Goal: Transaction & Acquisition: Download file/media

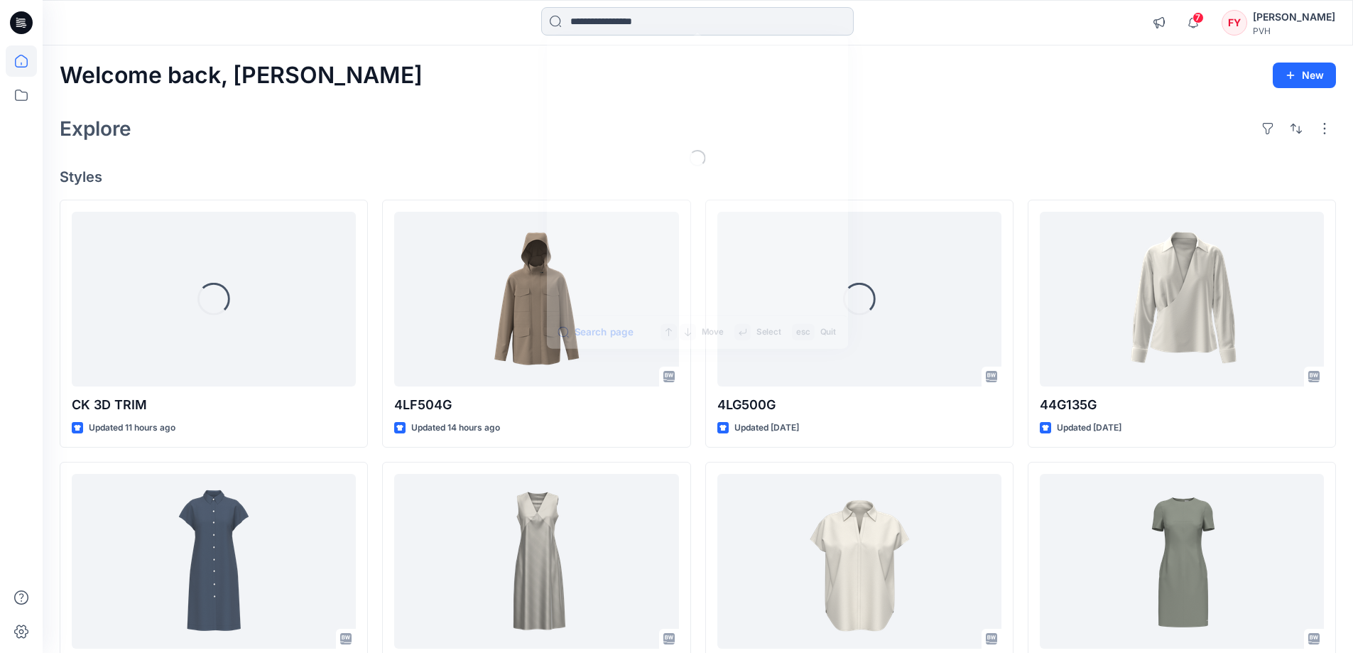
click at [674, 22] on input at bounding box center [697, 21] width 313 height 28
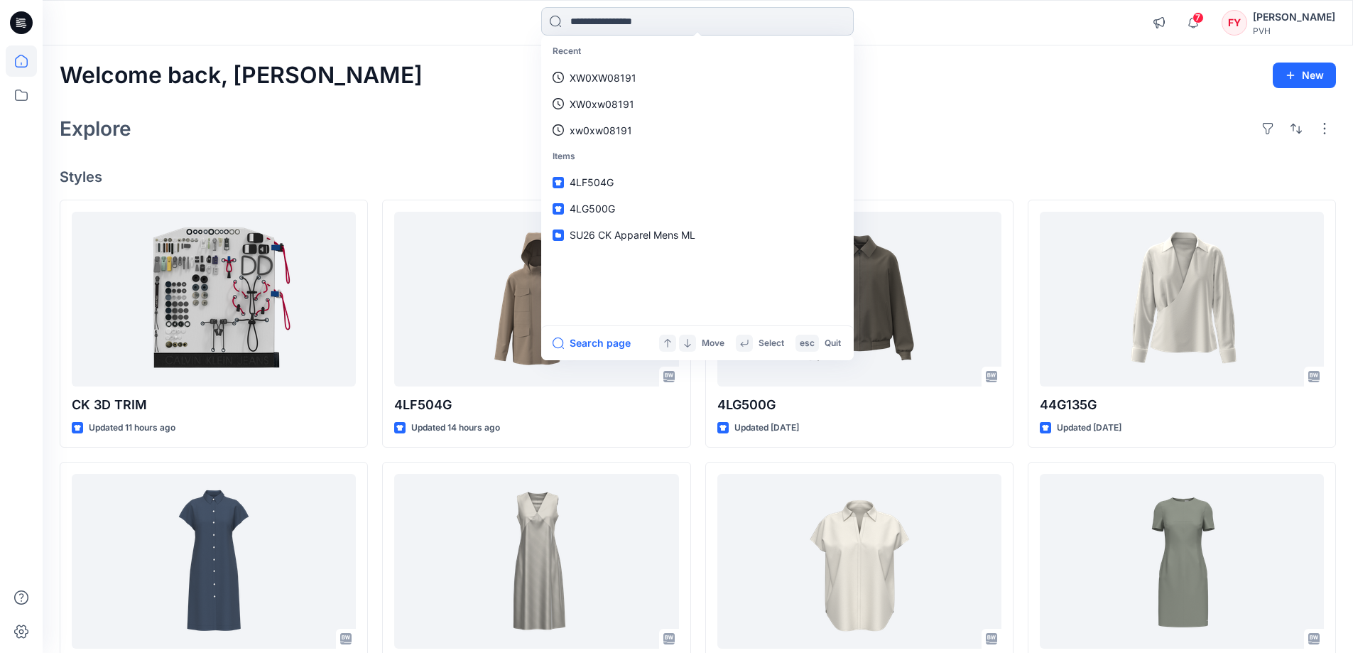
paste input "*******"
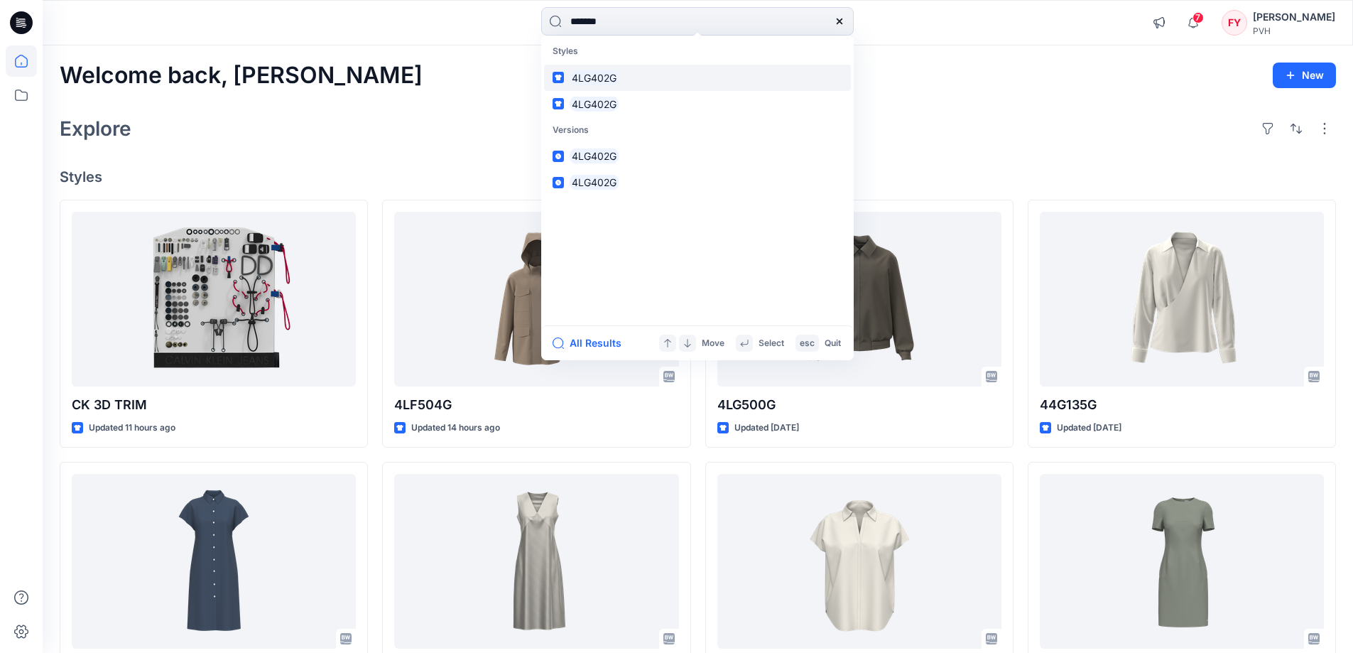
type input "*******"
click at [648, 85] on link "4LG402G" at bounding box center [697, 78] width 307 height 26
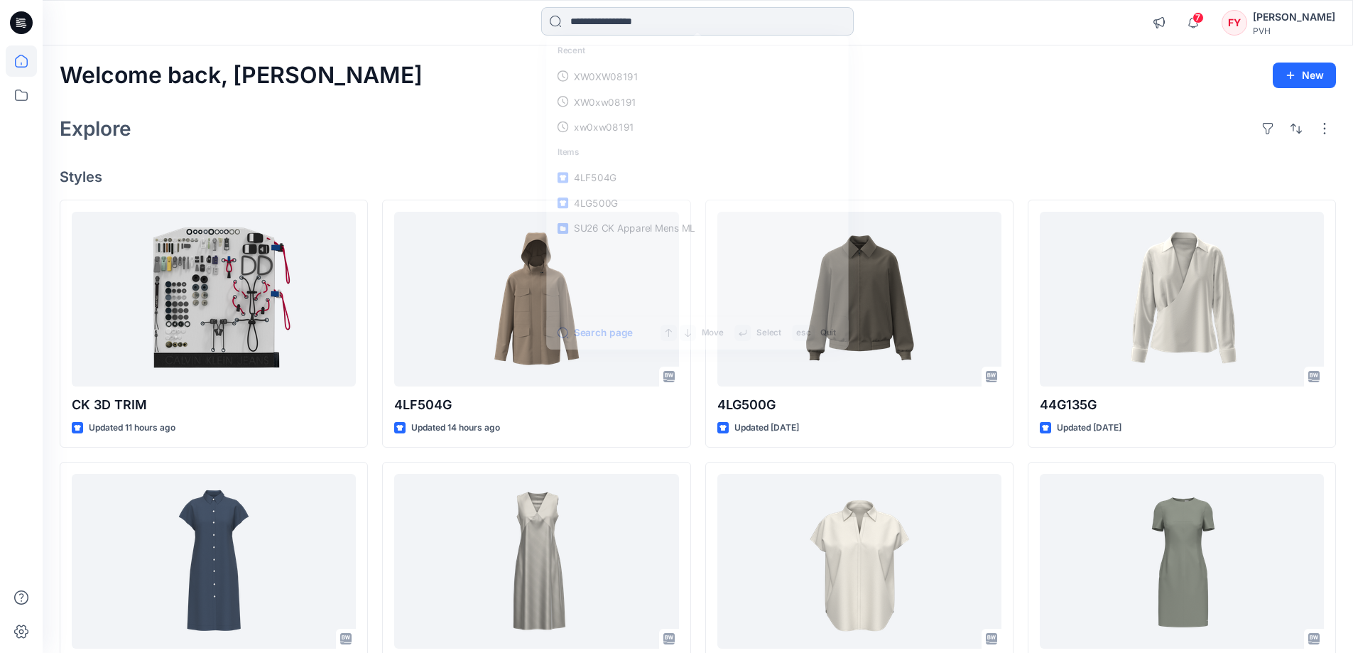
click at [727, 28] on input at bounding box center [697, 21] width 313 height 28
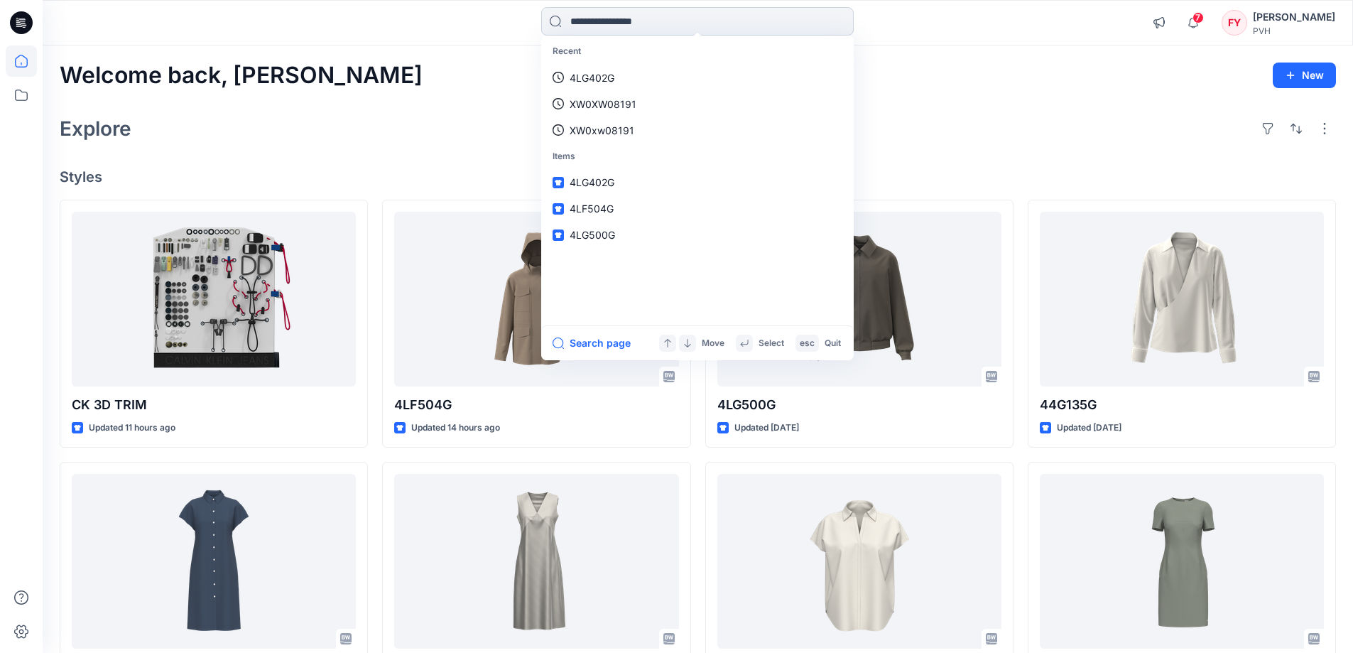
paste input "*******"
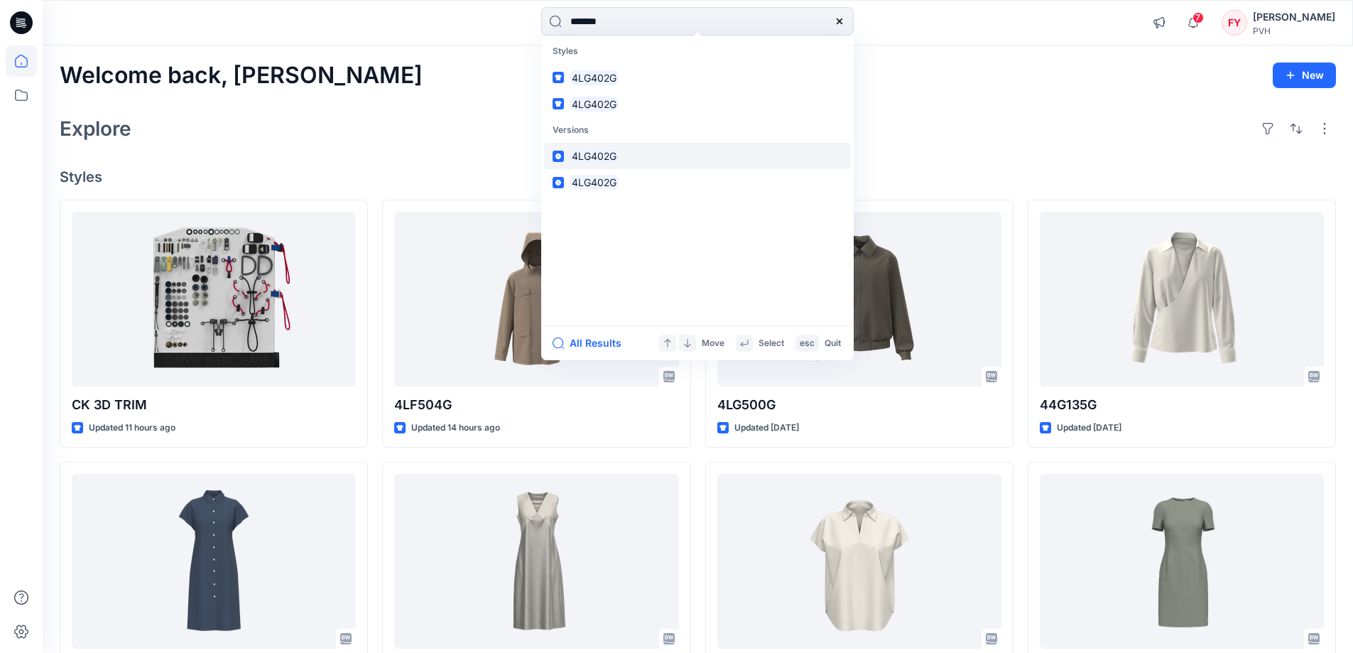
type input "*******"
click at [680, 166] on link "4LG402G" at bounding box center [697, 156] width 307 height 26
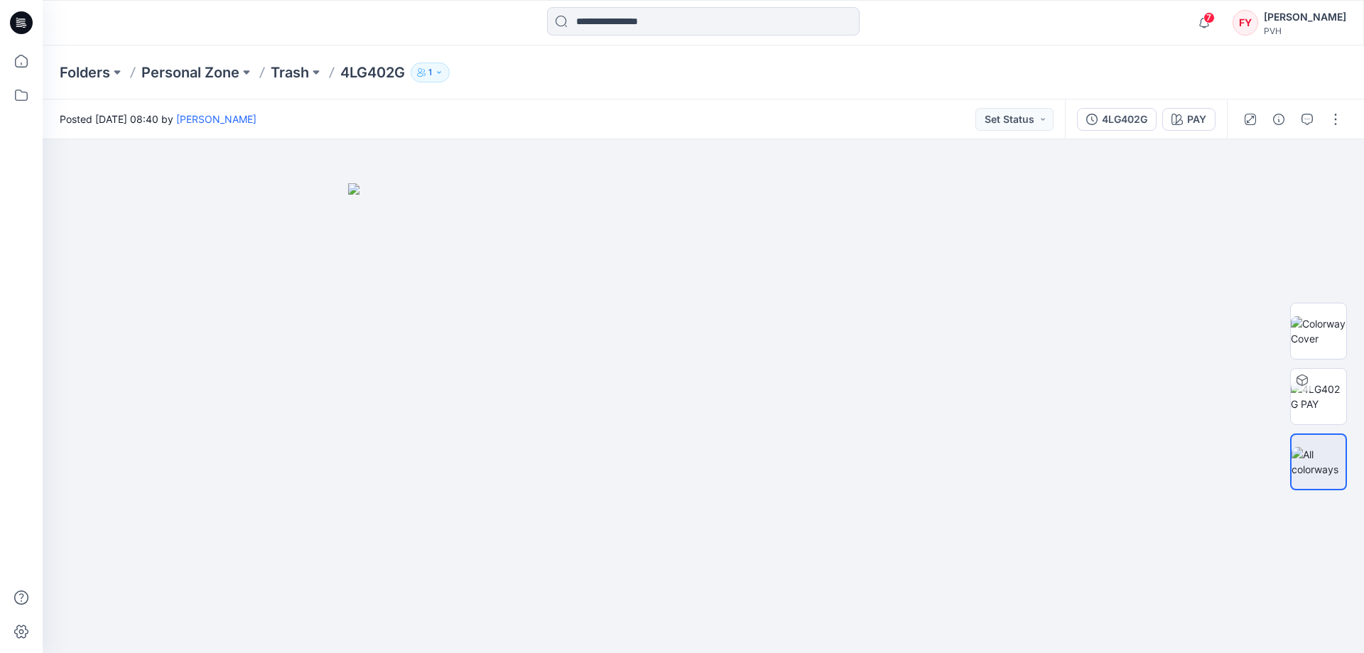
click at [369, 77] on p "4LG402G" at bounding box center [372, 73] width 65 height 20
click at [372, 75] on p "4LG402G" at bounding box center [372, 73] width 65 height 20
click at [423, 119] on div "Posted Wednesday, July 09, 2025 08:40 by Fu Yuan Fu Yuan Set Status" at bounding box center [554, 118] width 1022 height 39
drag, startPoint x: 716, startPoint y: 17, endPoint x: 330, endPoint y: 33, distance: 386.8
click at [330, 33] on div "7 Notifications Your style 4LF504G is ready 2 new Colorway 15 hours ago Your st…" at bounding box center [703, 22] width 1321 height 31
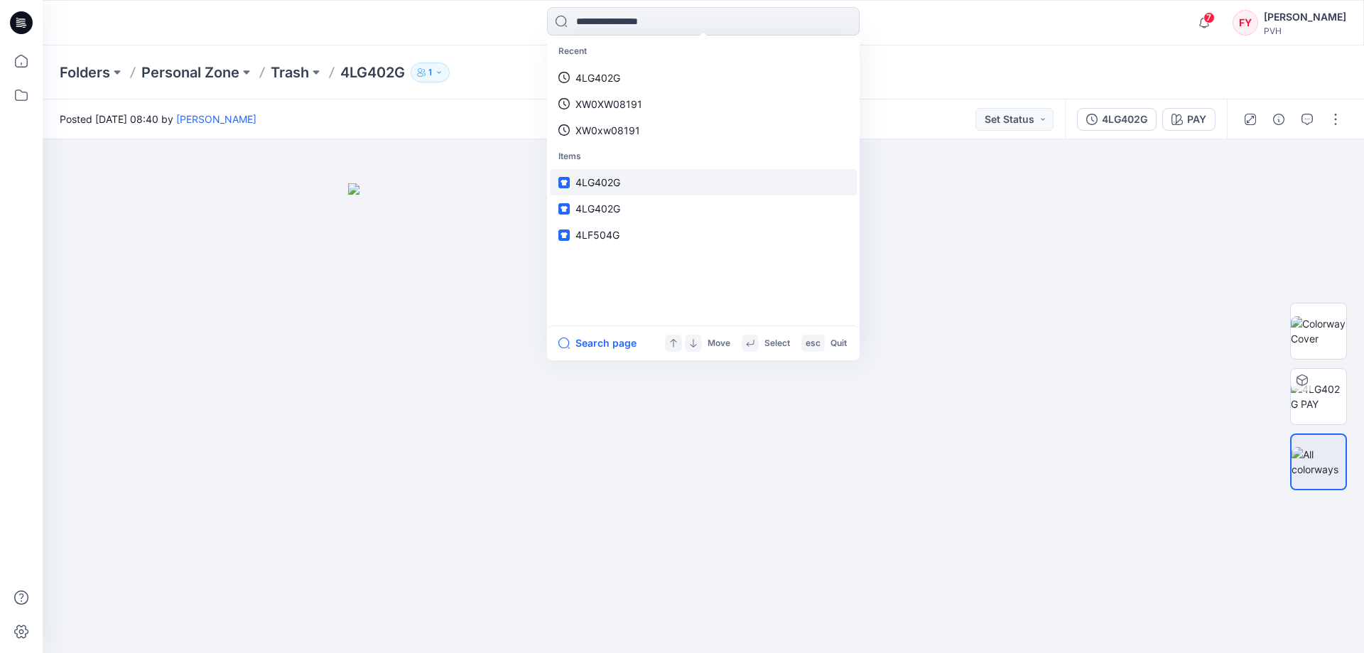
paste input "*******"
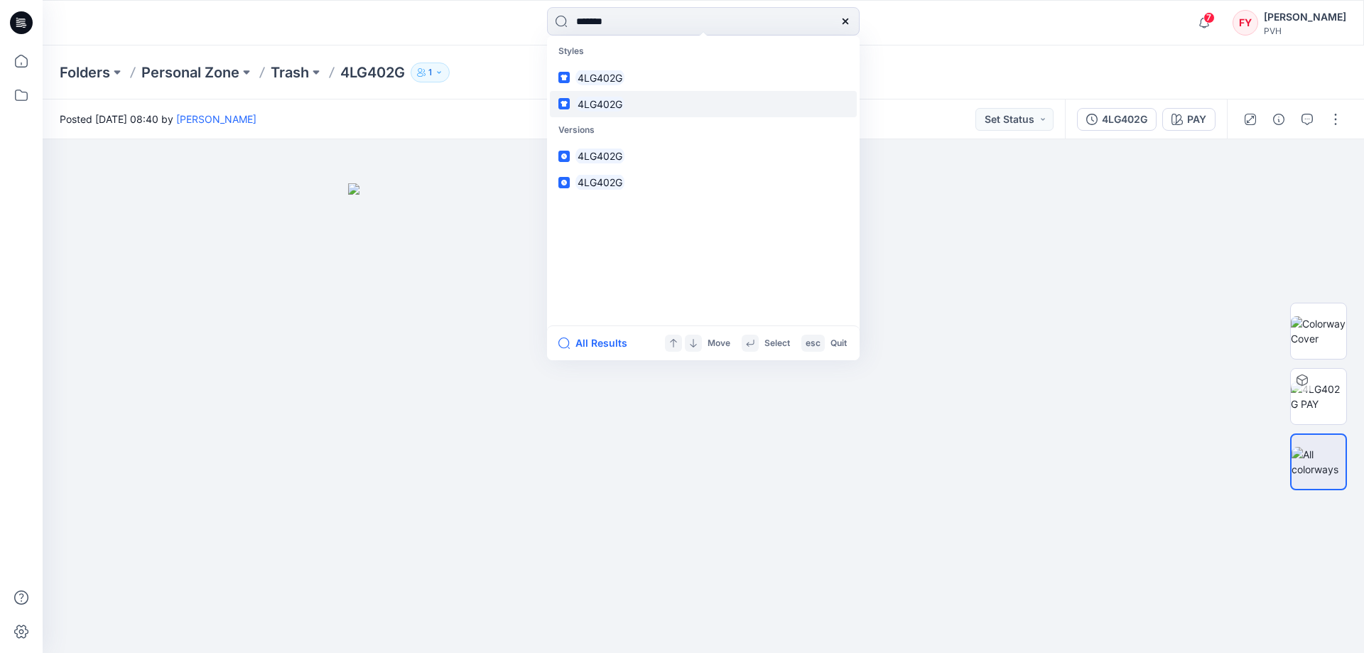
type input "*******"
click at [591, 101] on mark "4LG402G" at bounding box center [599, 104] width 49 height 16
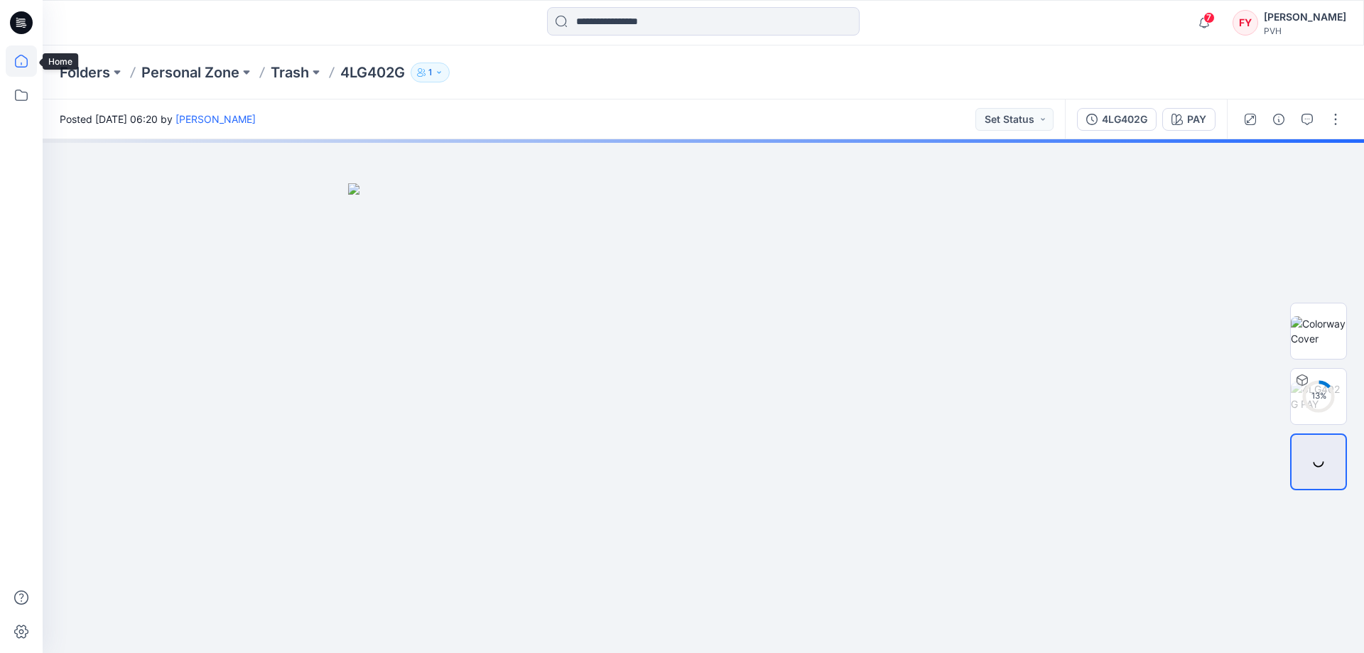
click at [18, 59] on icon at bounding box center [21, 60] width 31 height 31
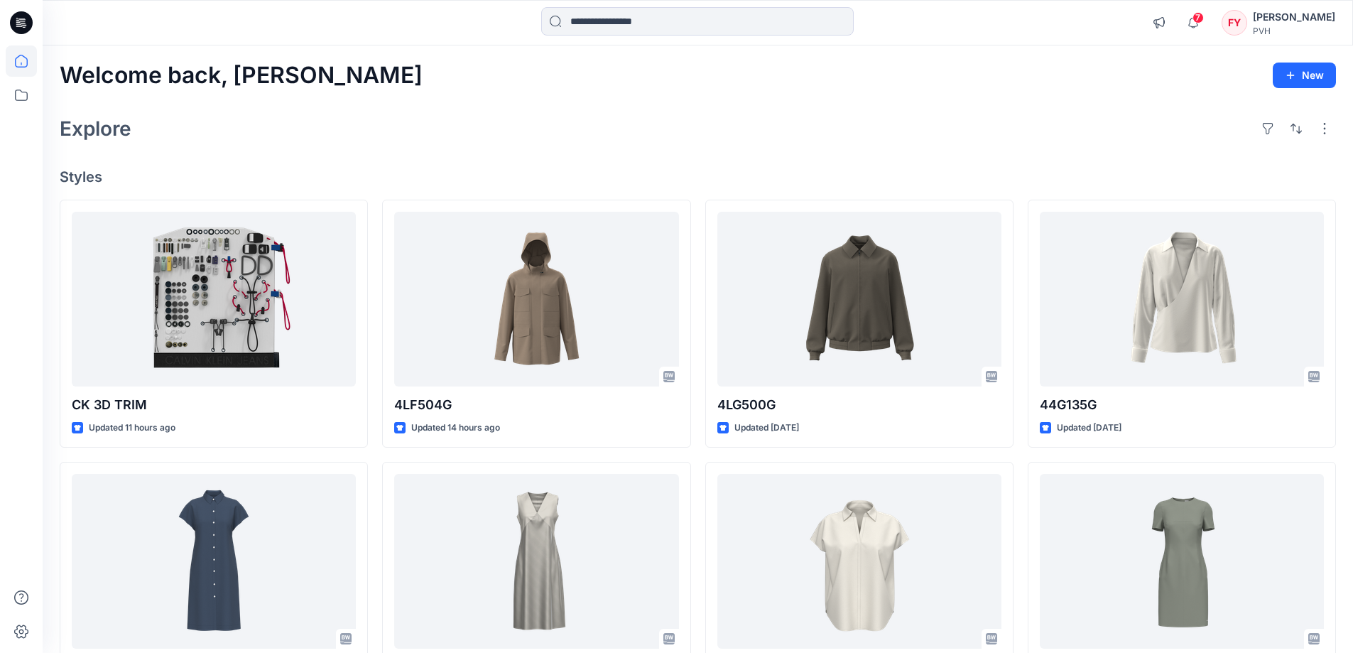
click at [911, 129] on div "Explore" at bounding box center [698, 129] width 1277 height 34
click at [26, 65] on icon at bounding box center [21, 60] width 31 height 31
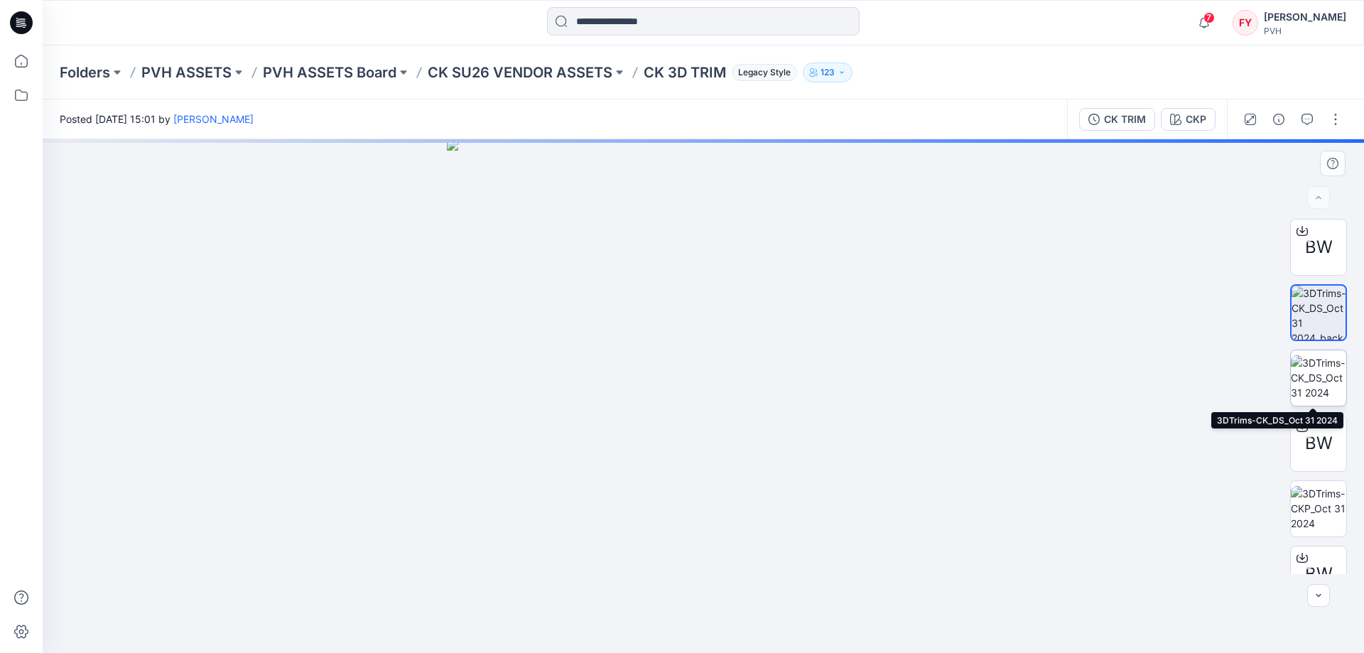
click at [1316, 382] on img at bounding box center [1318, 377] width 55 height 45
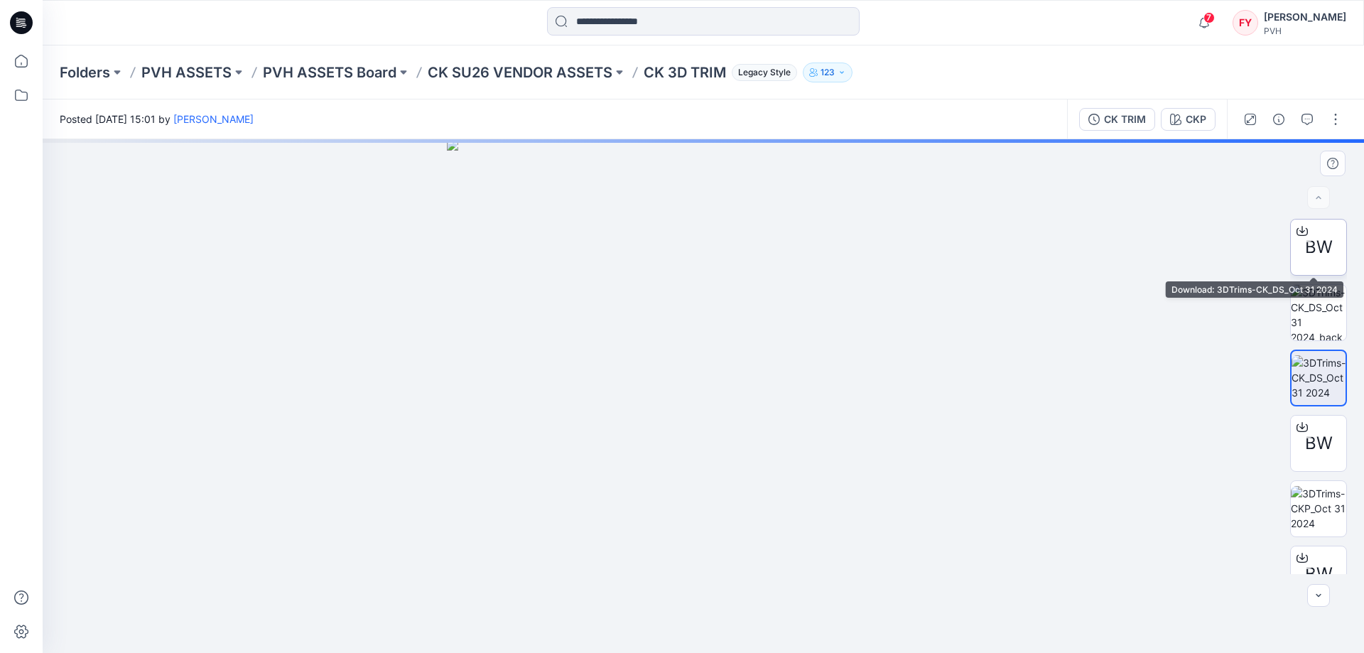
click at [1318, 247] on span "BW" at bounding box center [1319, 247] width 28 height 26
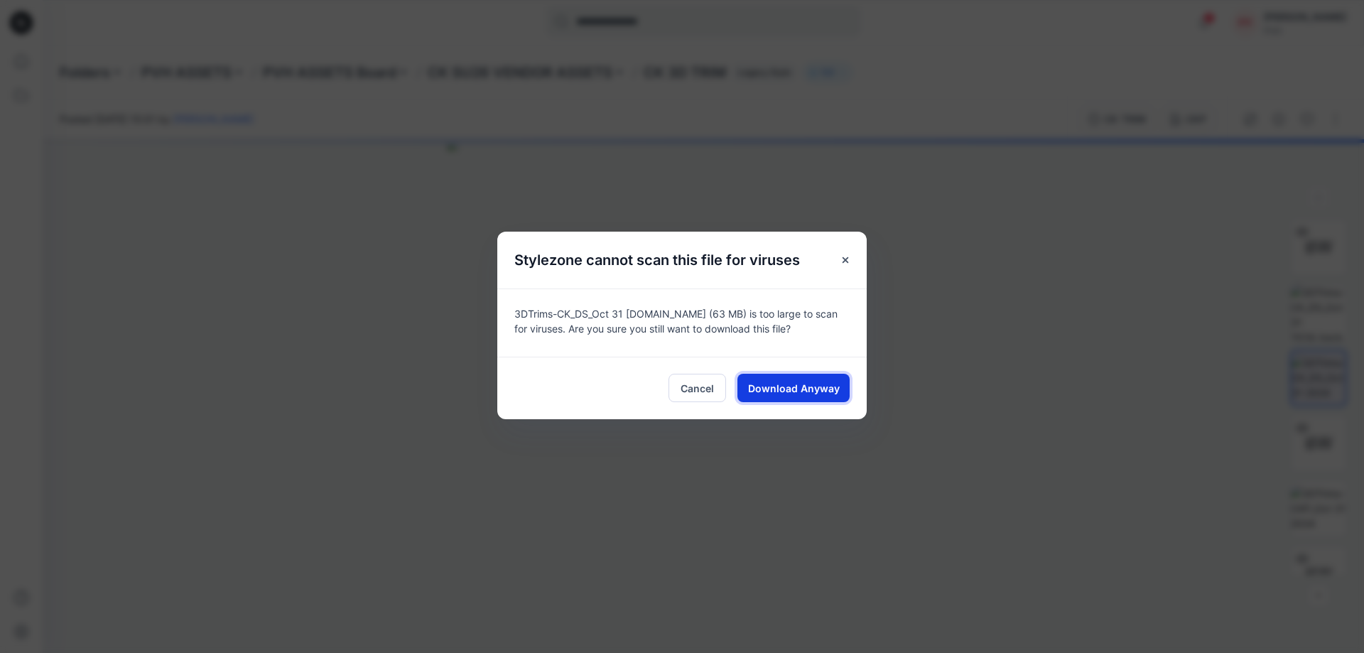
click at [781, 388] on span "Download Anyway" at bounding box center [794, 388] width 92 height 15
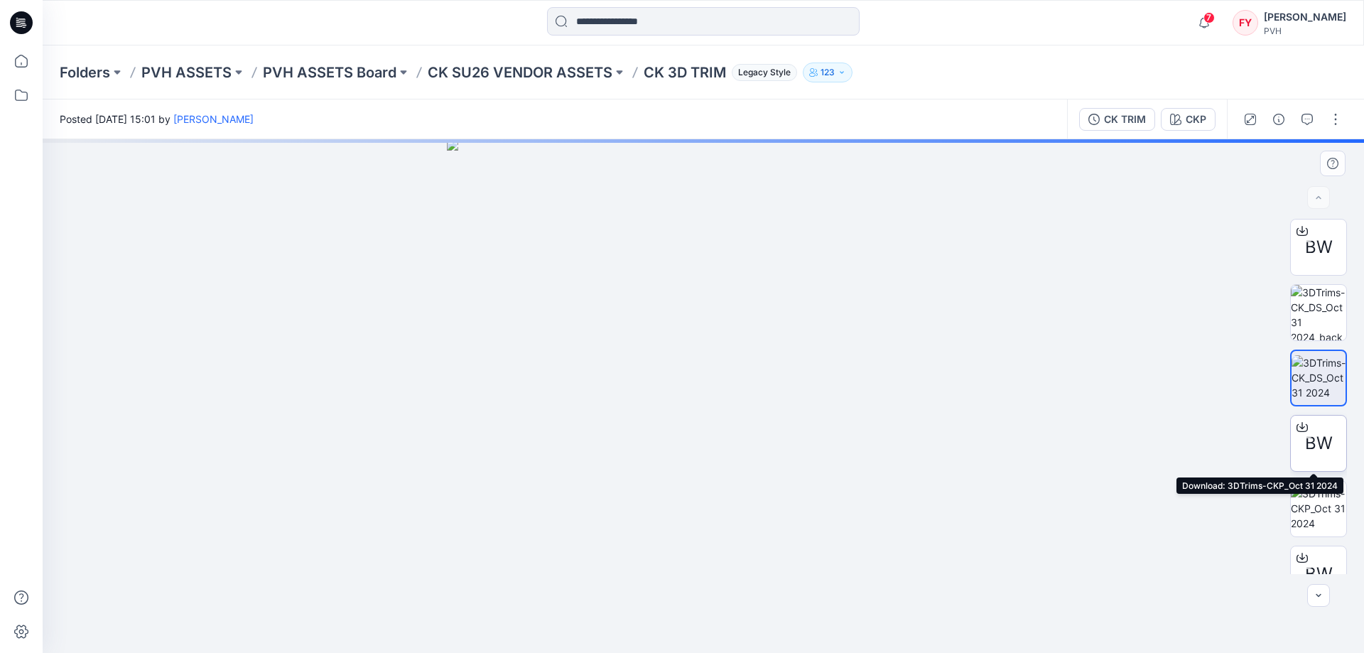
click at [1329, 449] on div "BW" at bounding box center [1318, 443] width 57 height 57
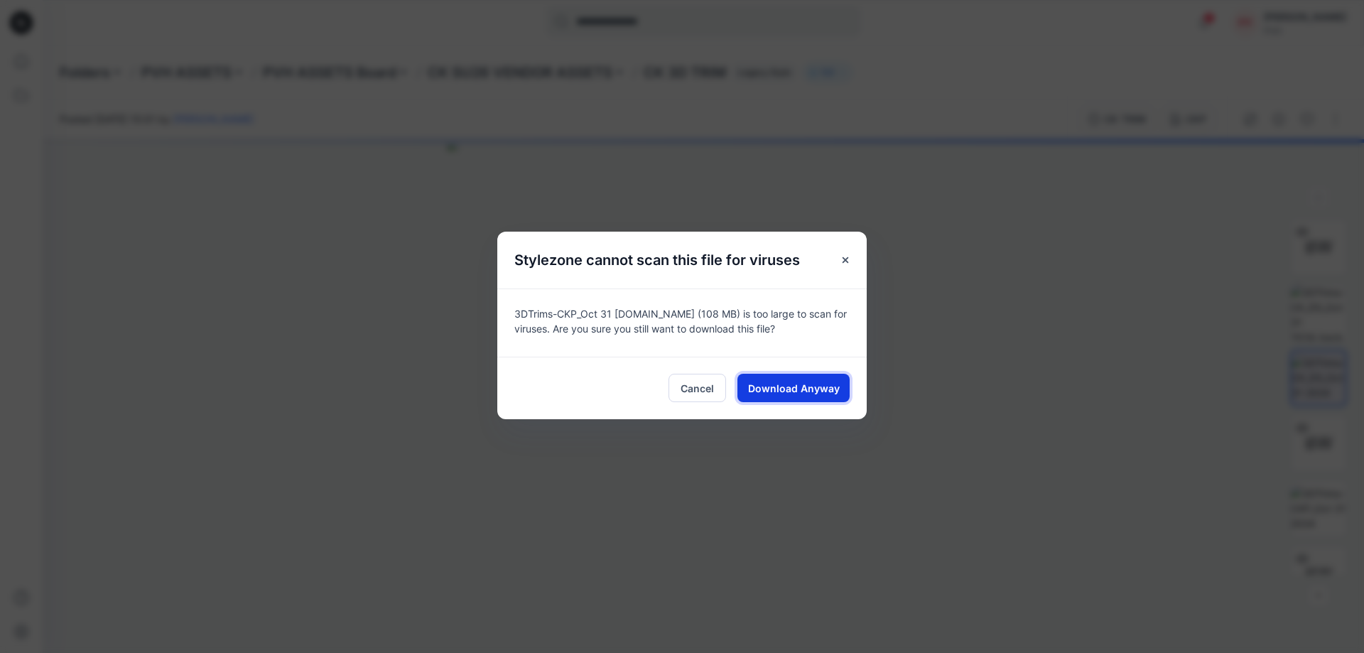
click at [823, 389] on span "Download Anyway" at bounding box center [794, 388] width 92 height 15
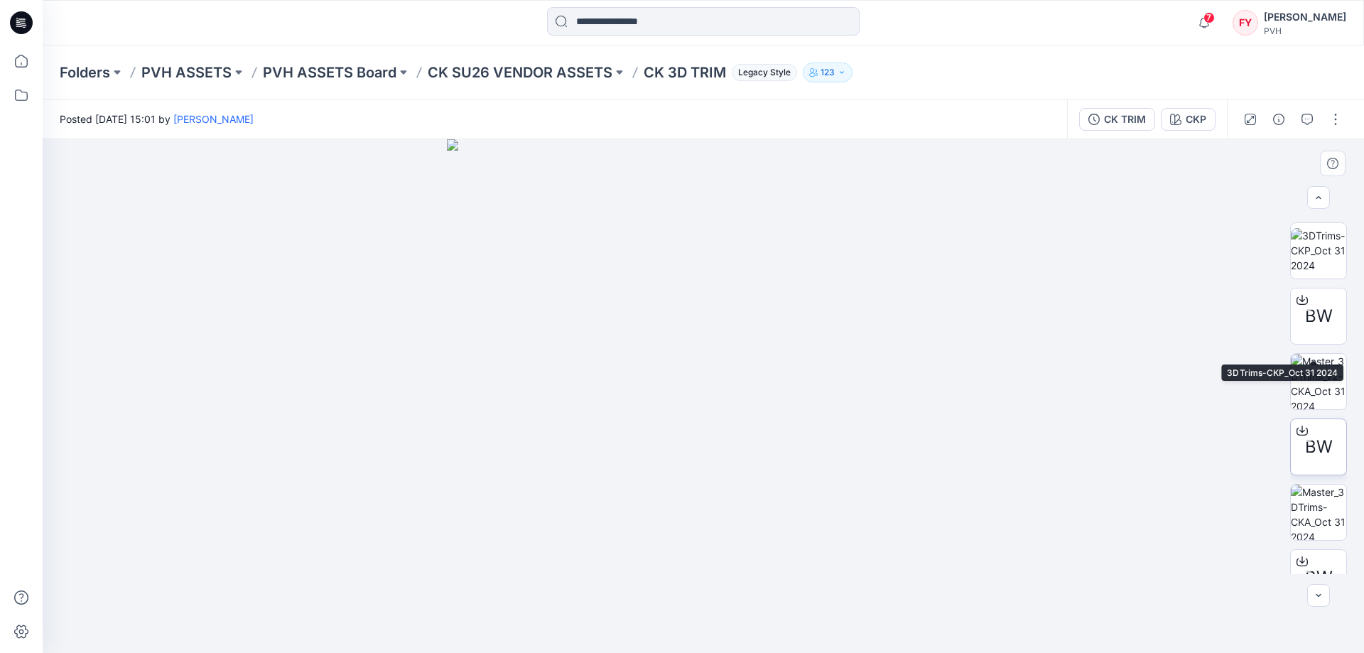
scroll to position [284, 0]
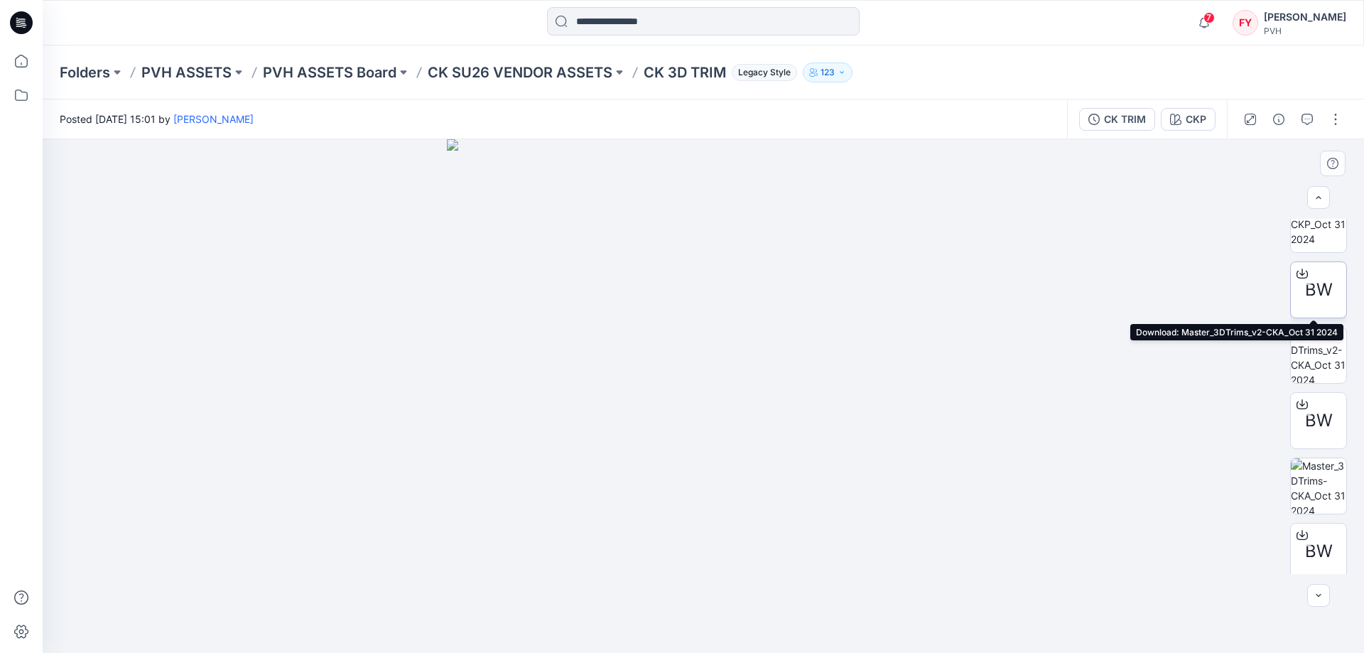
click at [1312, 285] on span "BW" at bounding box center [1319, 290] width 28 height 26
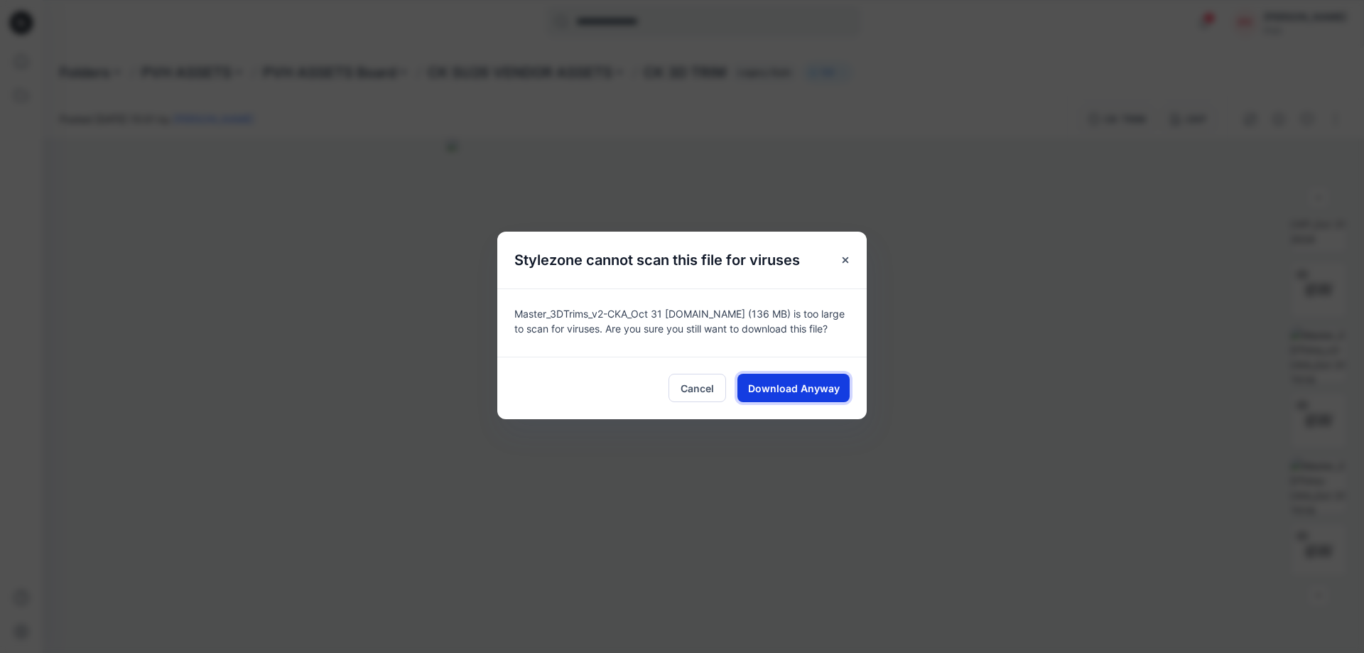
click at [791, 390] on span "Download Anyway" at bounding box center [794, 388] width 92 height 15
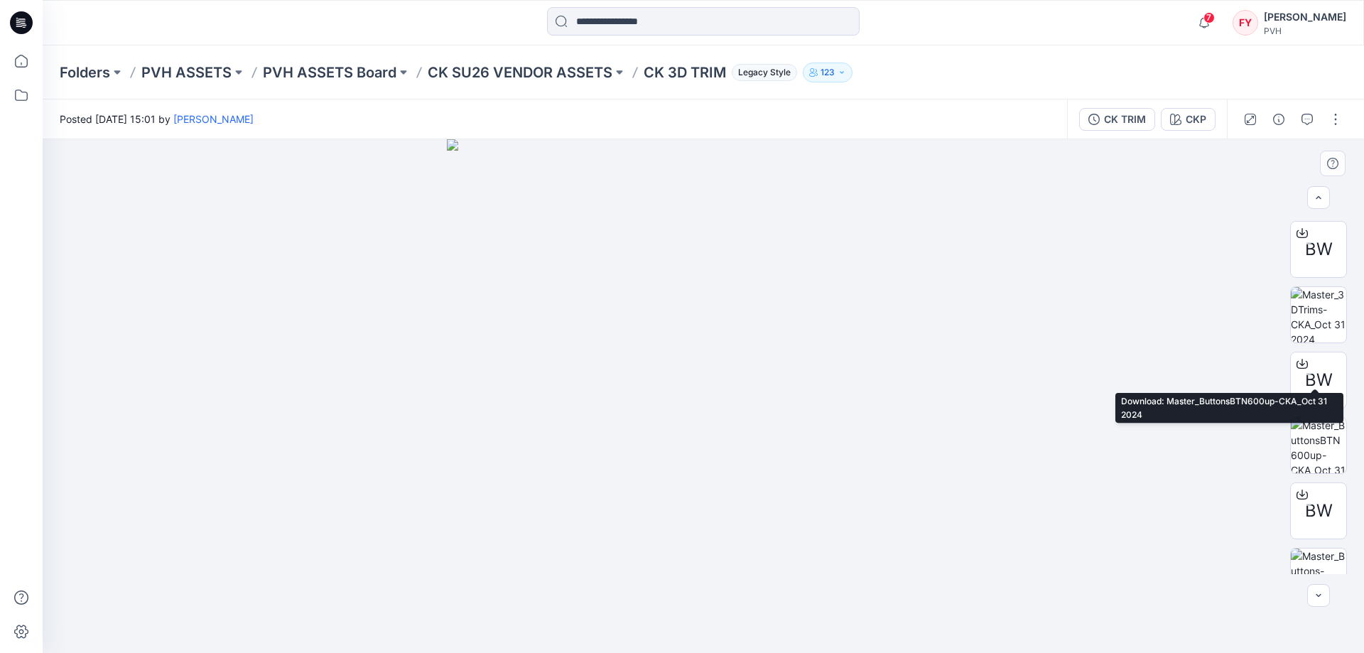
scroll to position [486, 0]
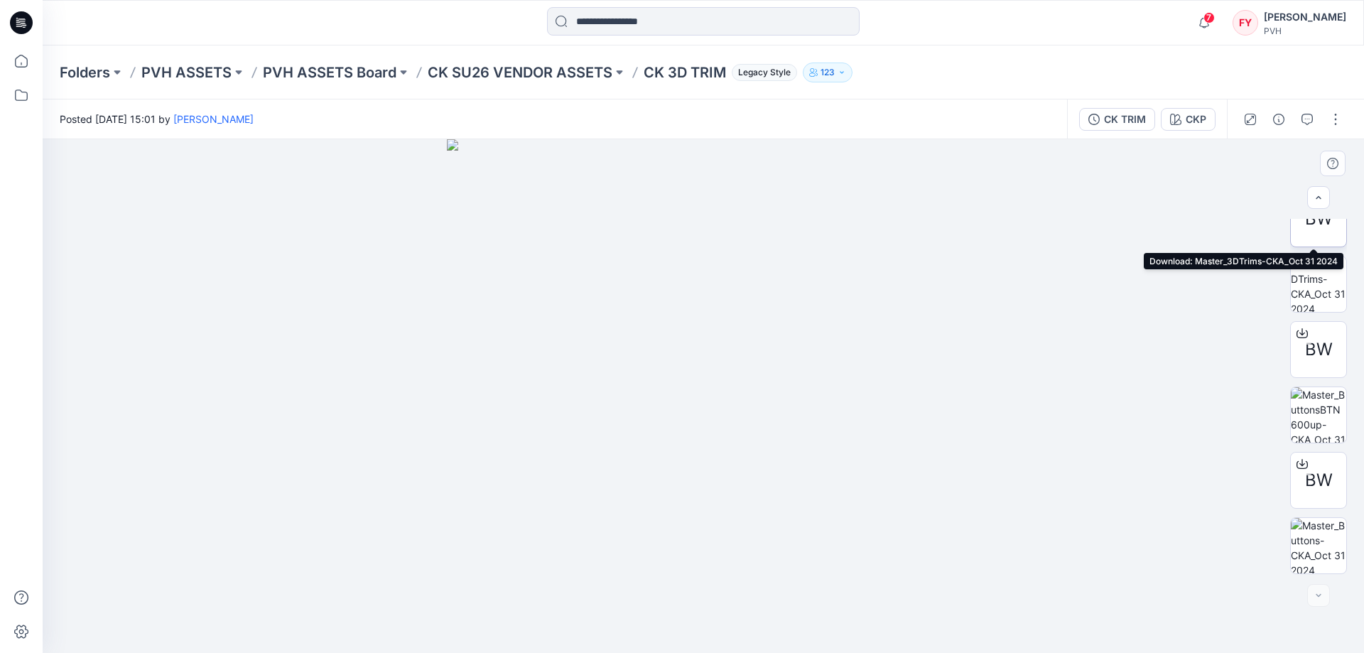
click at [1320, 237] on div "BW" at bounding box center [1318, 218] width 57 height 57
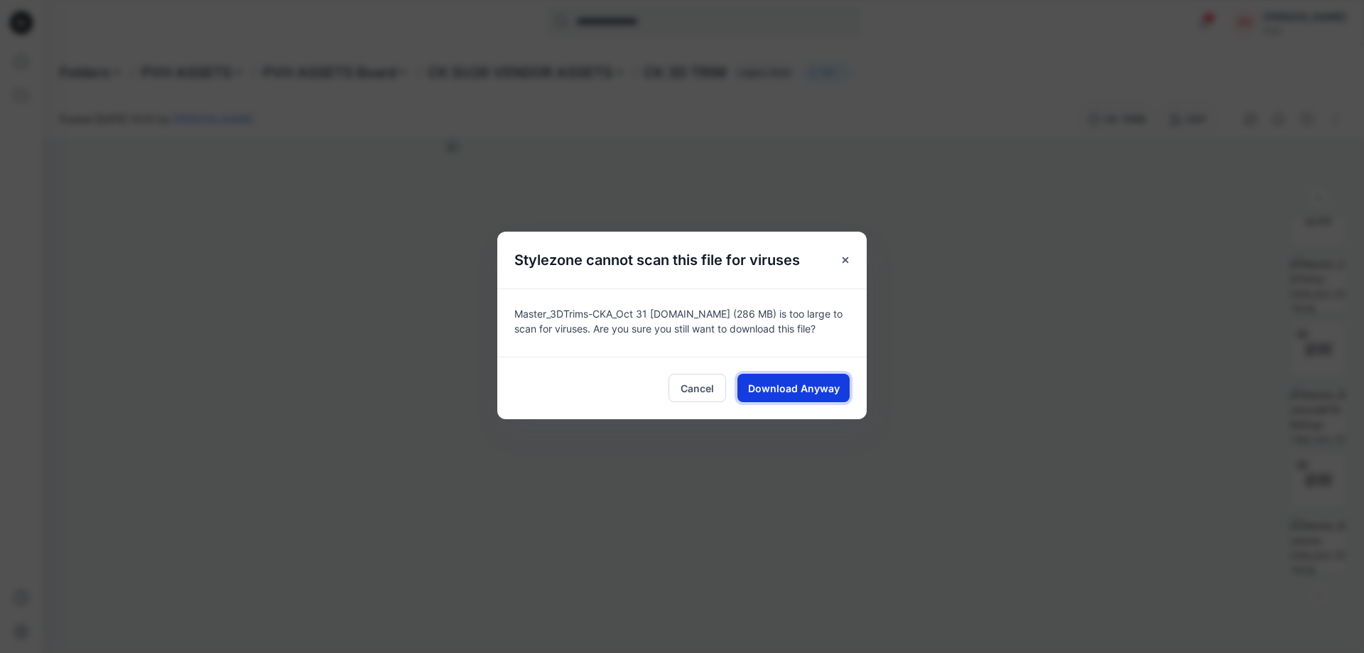
click at [808, 386] on span "Download Anyway" at bounding box center [794, 388] width 92 height 15
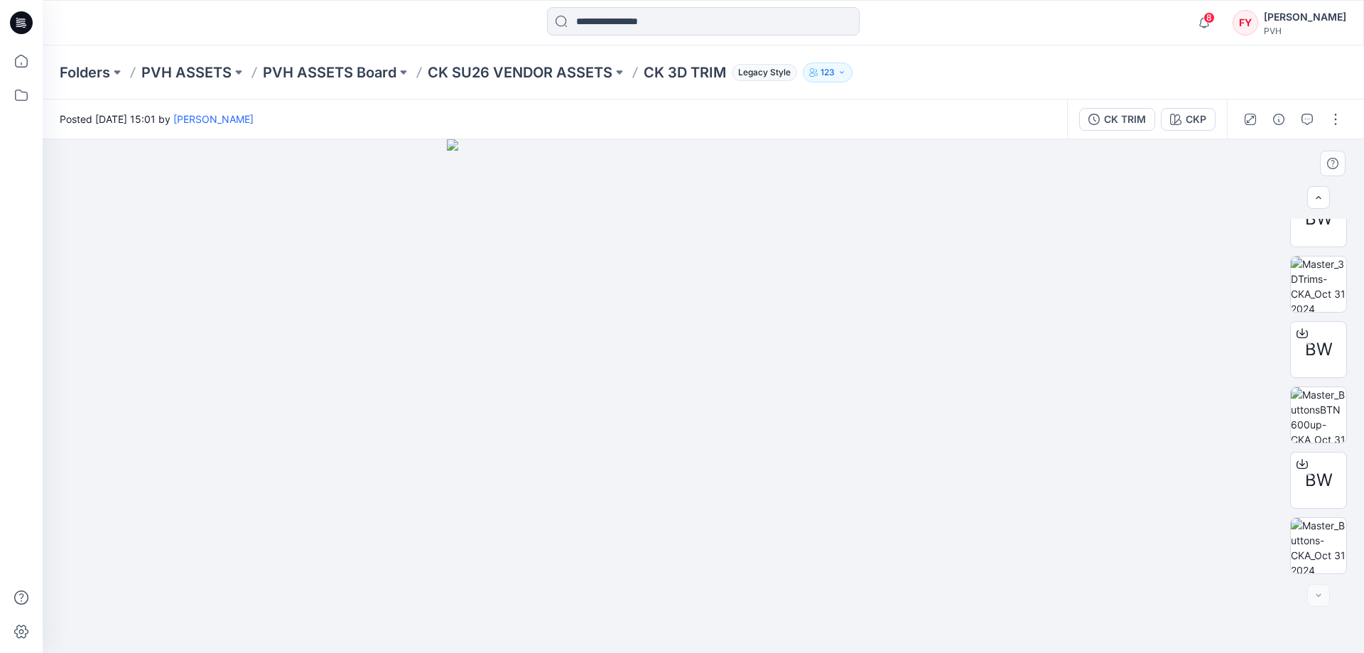
click at [1124, 411] on div at bounding box center [703, 396] width 1321 height 514
click at [1307, 343] on div at bounding box center [1302, 333] width 23 height 23
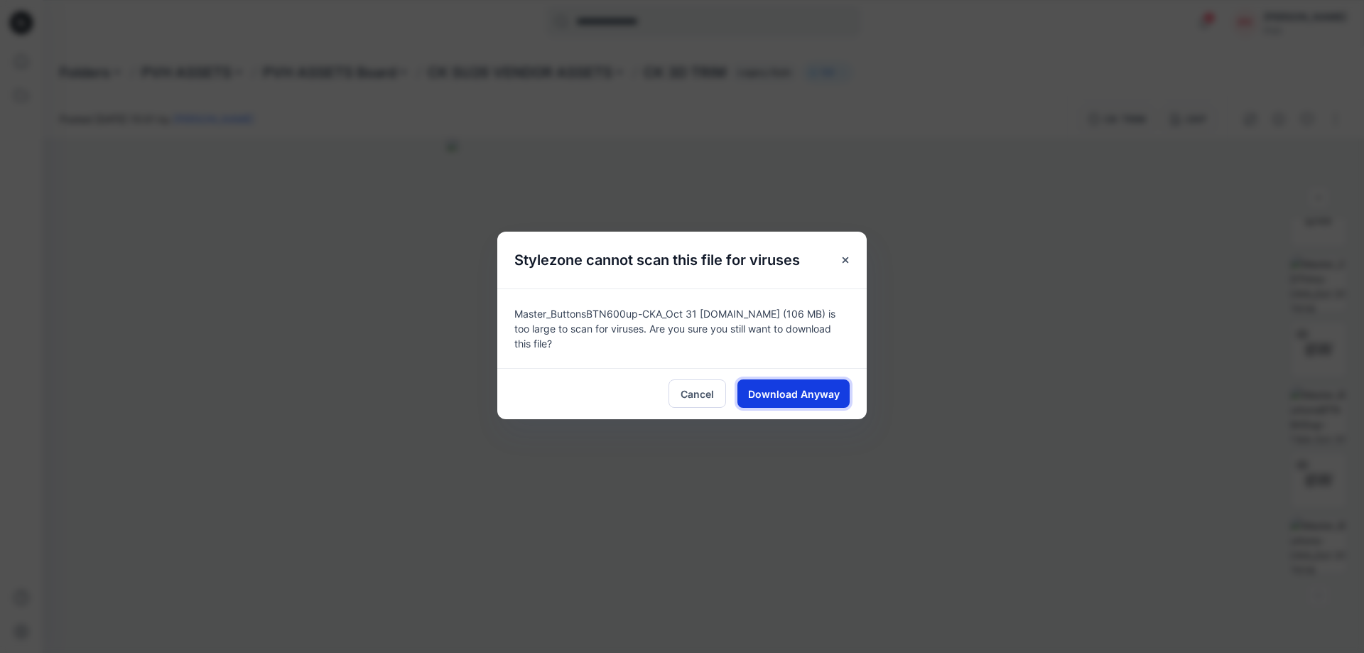
click at [808, 391] on span "Download Anyway" at bounding box center [794, 393] width 92 height 15
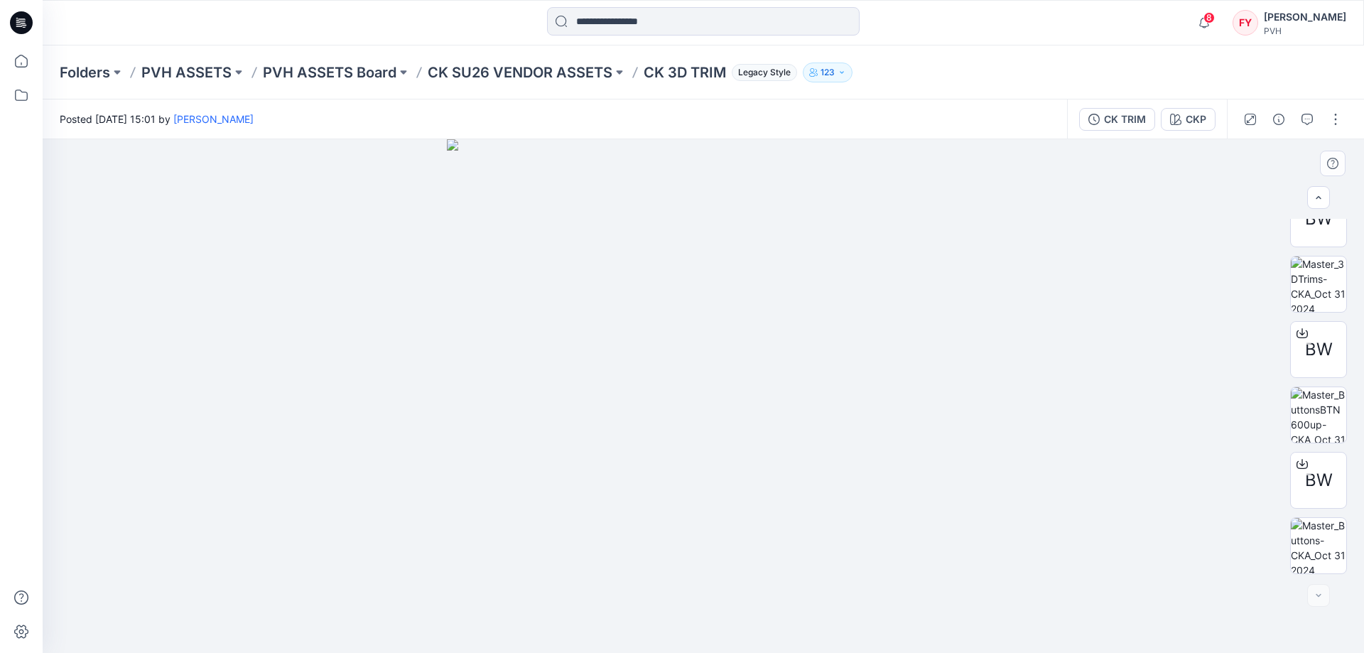
click at [1323, 514] on div "BW BW BW BW BW BW" at bounding box center [1318, 396] width 57 height 355
click at [1323, 496] on div "BW" at bounding box center [1318, 480] width 57 height 57
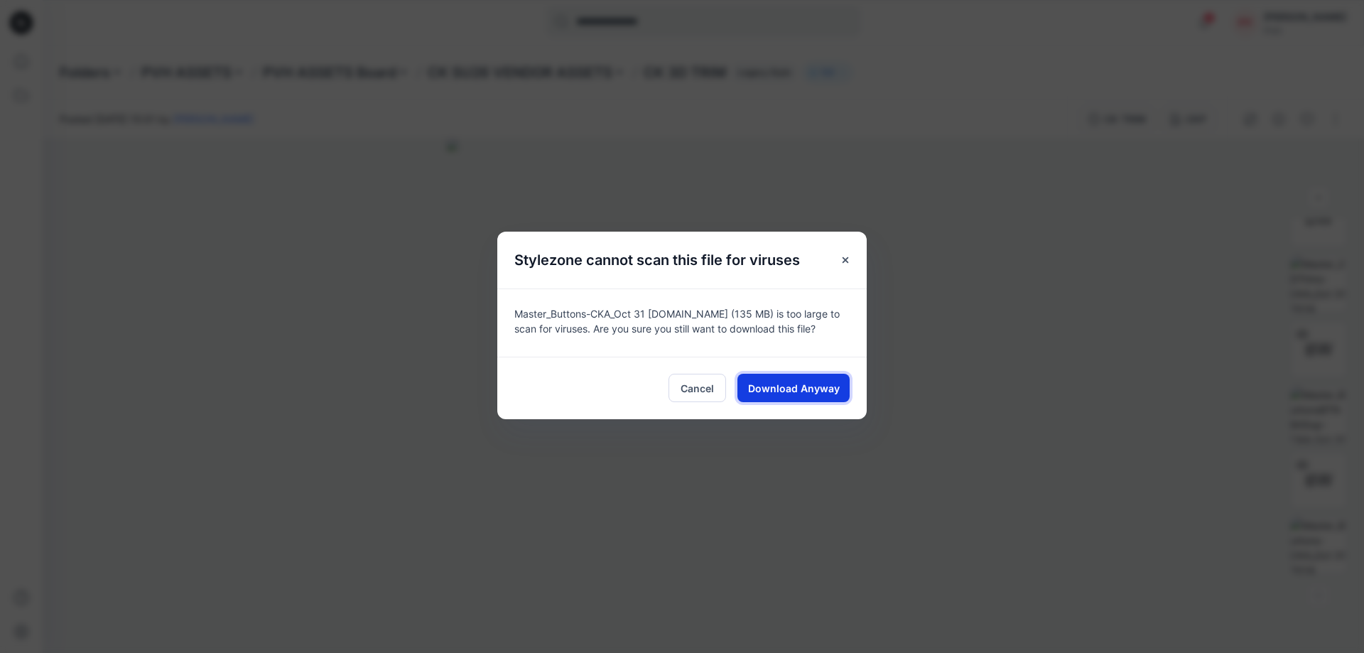
click at [815, 391] on span "Download Anyway" at bounding box center [794, 388] width 92 height 15
